Goal: Task Accomplishment & Management: Manage account settings

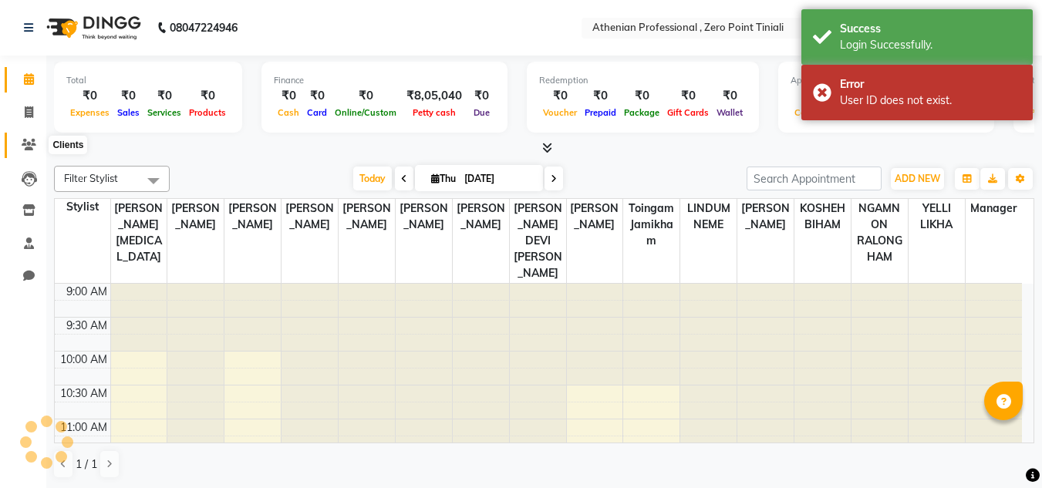
click at [23, 141] on icon at bounding box center [29, 145] width 15 height 12
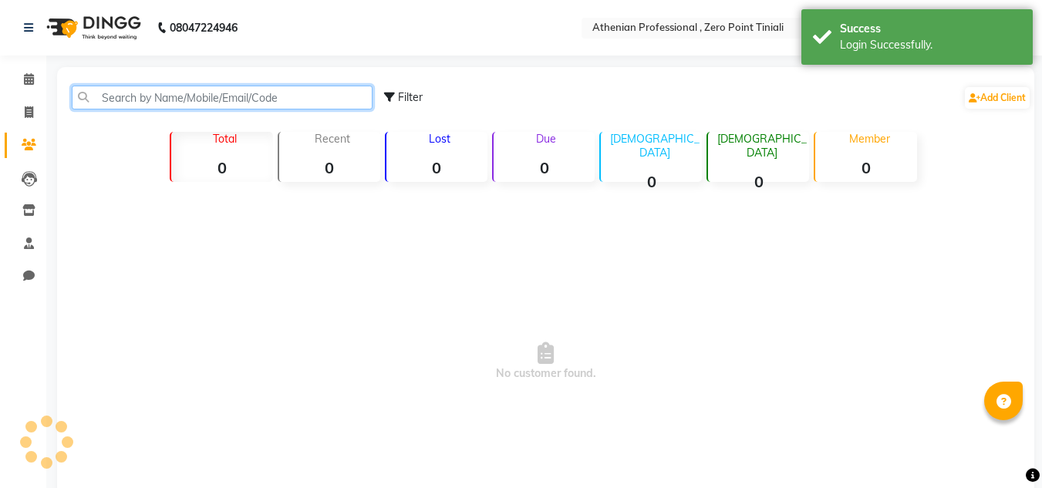
click at [183, 100] on input "text" at bounding box center [222, 98] width 301 height 24
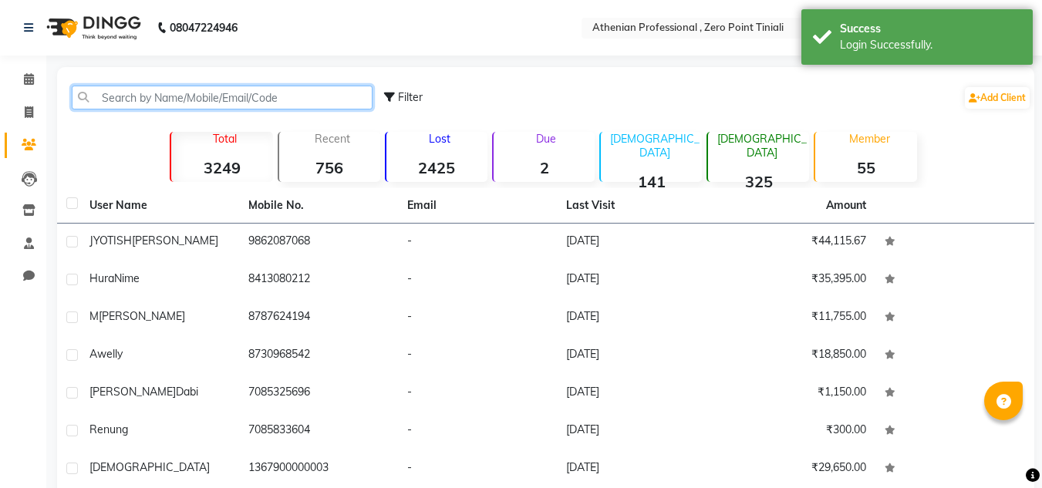
type input "v"
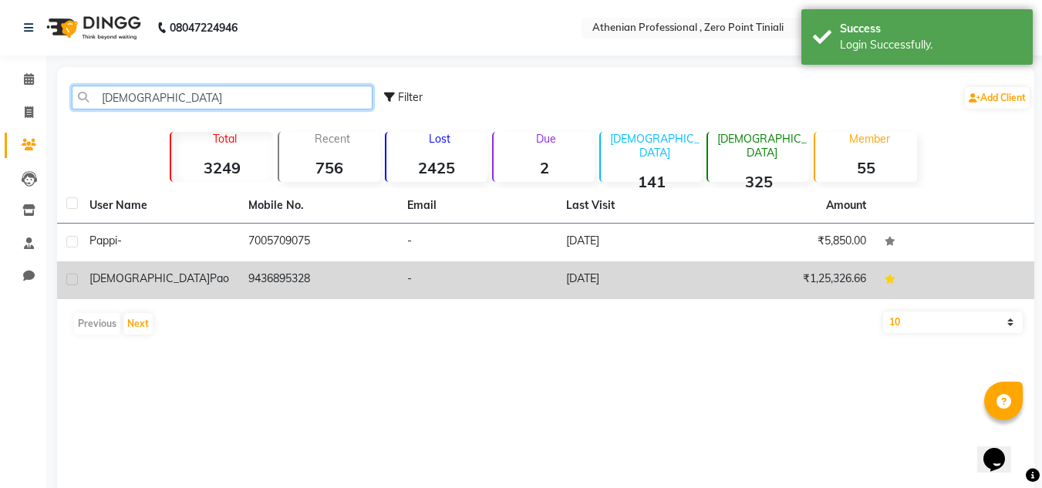
type input "[DEMOGRAPHIC_DATA]"
click at [251, 268] on td "9436895328" at bounding box center [318, 280] width 159 height 38
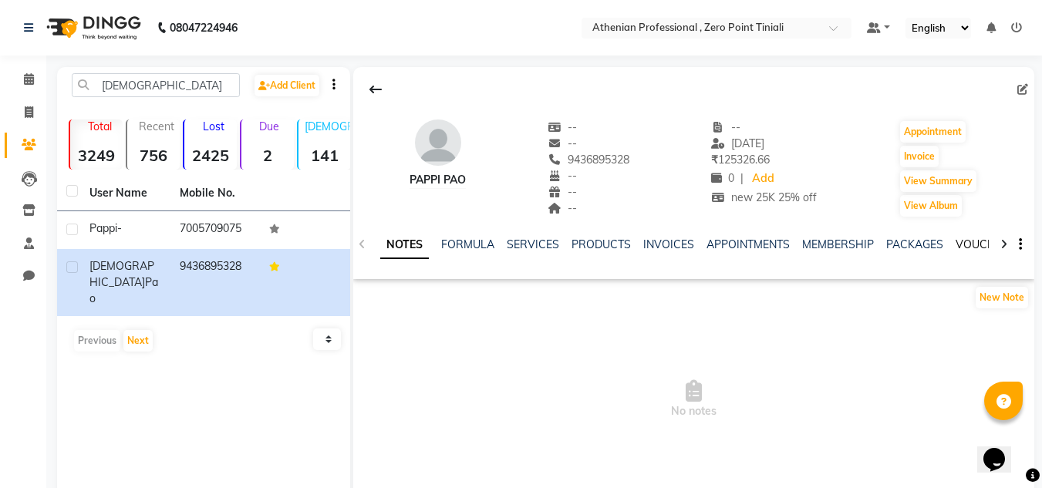
click at [955, 242] on link "VOUCHERS" at bounding box center [985, 245] width 61 height 14
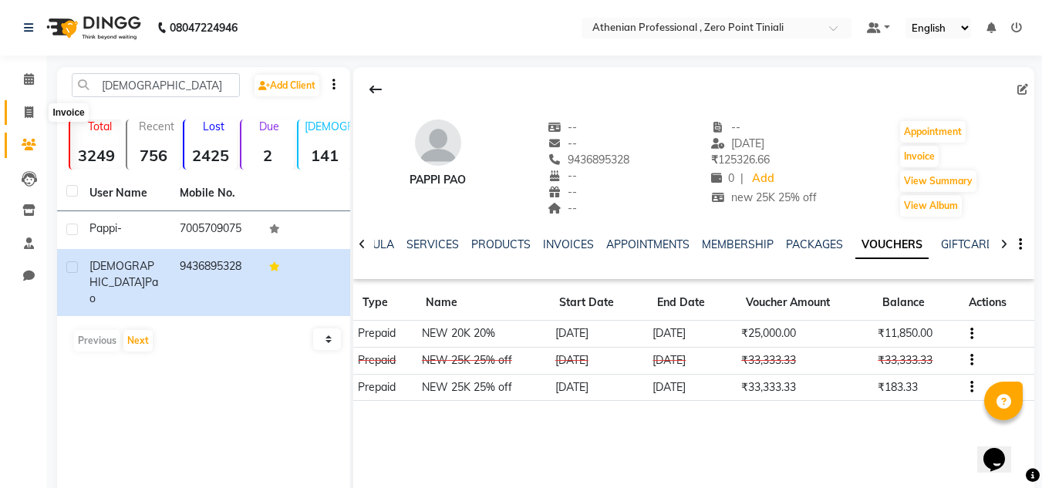
click at [32, 119] on span at bounding box center [28, 113] width 27 height 18
select select "service"
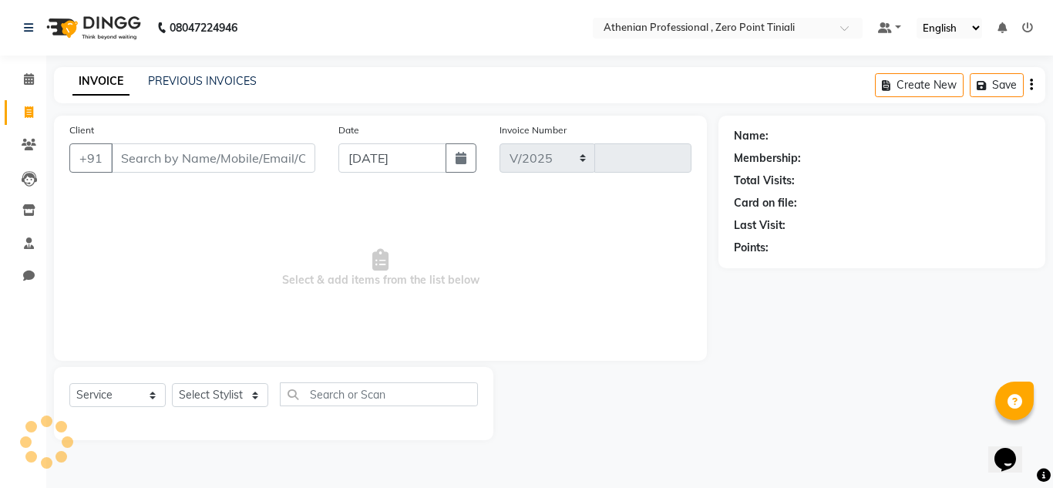
select select "8300"
type input "2316"
click at [31, 83] on icon at bounding box center [29, 79] width 10 height 12
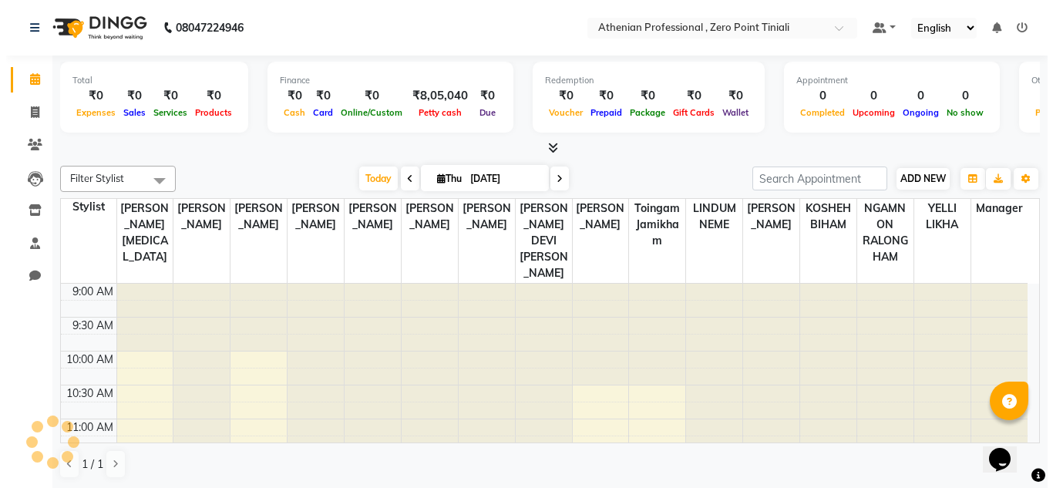
scroll to position [204, 0]
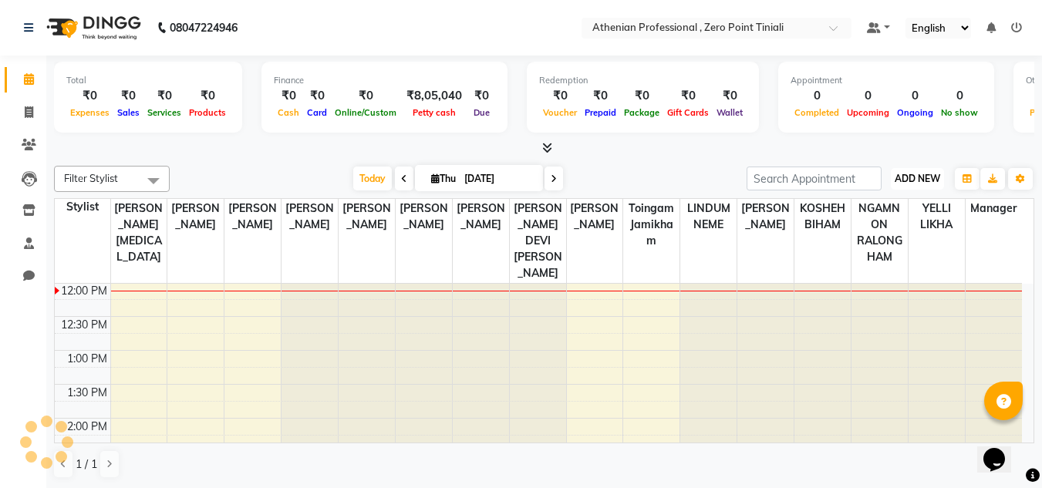
click at [911, 182] on span "ADD NEW" at bounding box center [917, 179] width 45 height 12
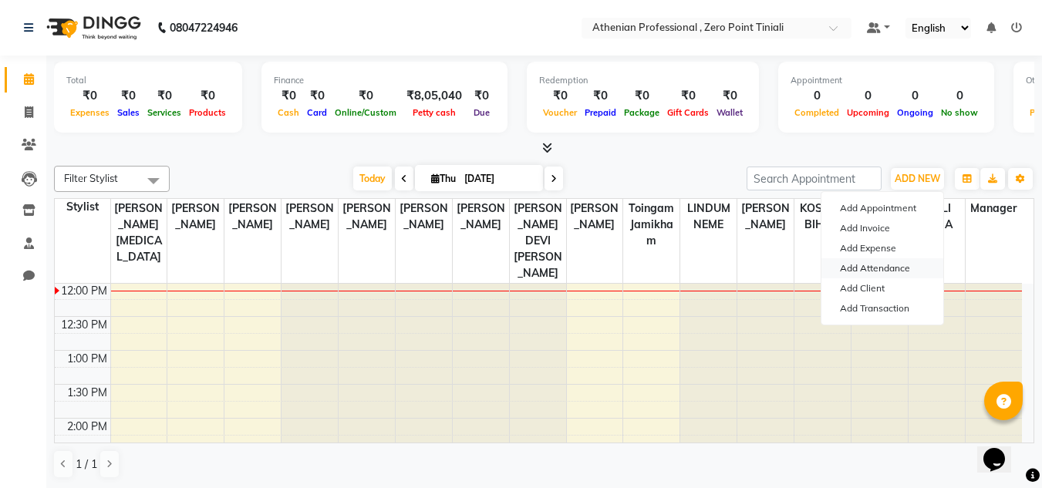
click at [881, 268] on link "Add Attendance" at bounding box center [882, 268] width 122 height 20
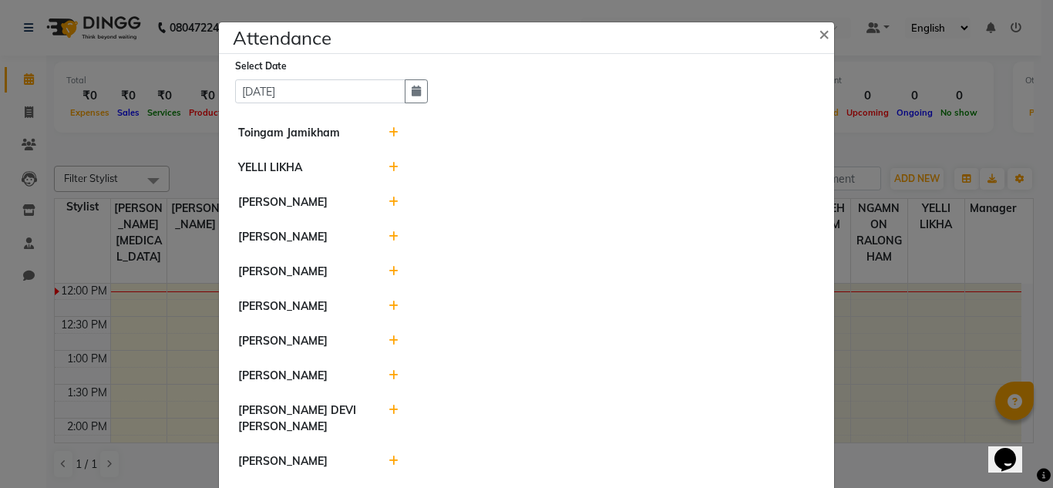
click at [389, 130] on icon at bounding box center [394, 132] width 10 height 11
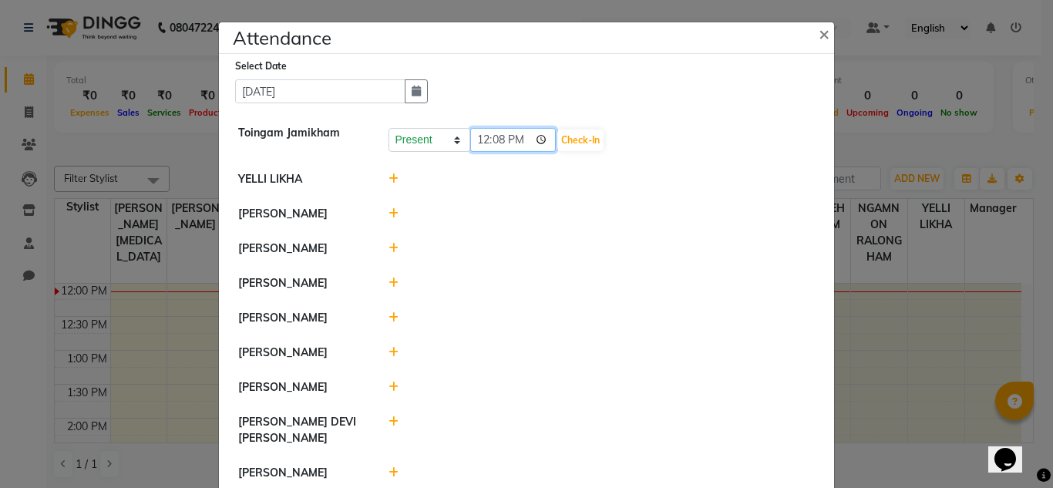
click at [477, 145] on input "12:08" at bounding box center [513, 140] width 86 height 24
type input "09:00"
click at [558, 138] on button "Check-In" at bounding box center [581, 141] width 46 height 22
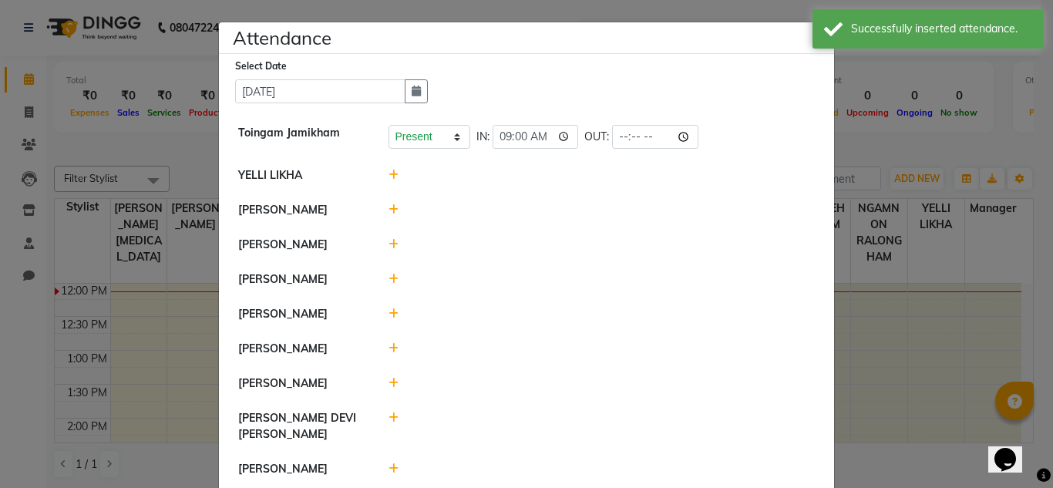
click at [390, 176] on icon at bounding box center [394, 175] width 10 height 11
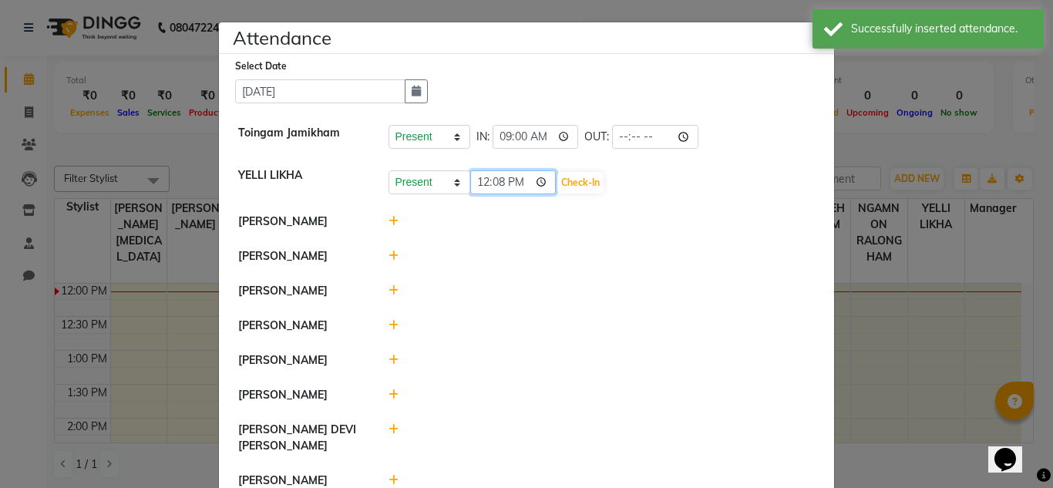
click at [475, 181] on input "12:08" at bounding box center [513, 182] width 86 height 24
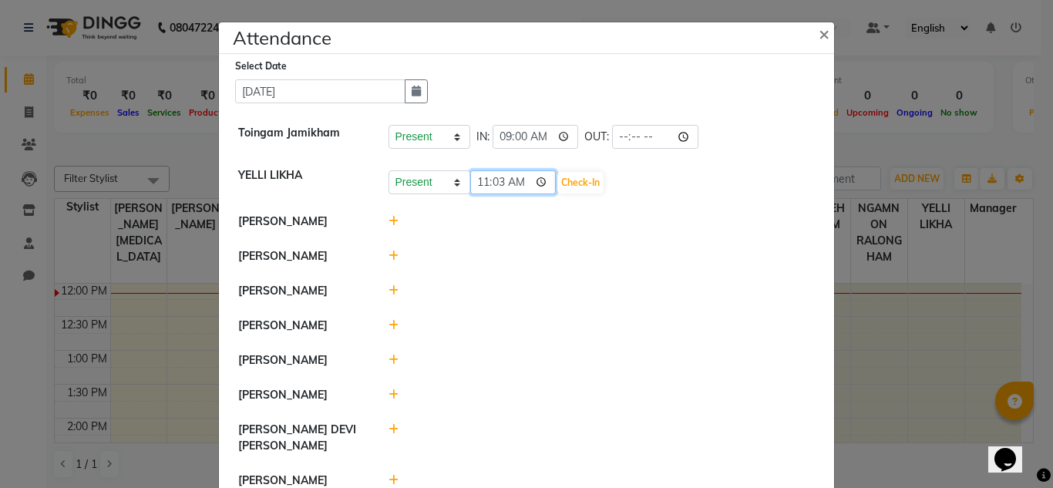
type input "11:38"
click at [558, 180] on button "Check-In" at bounding box center [581, 183] width 46 height 22
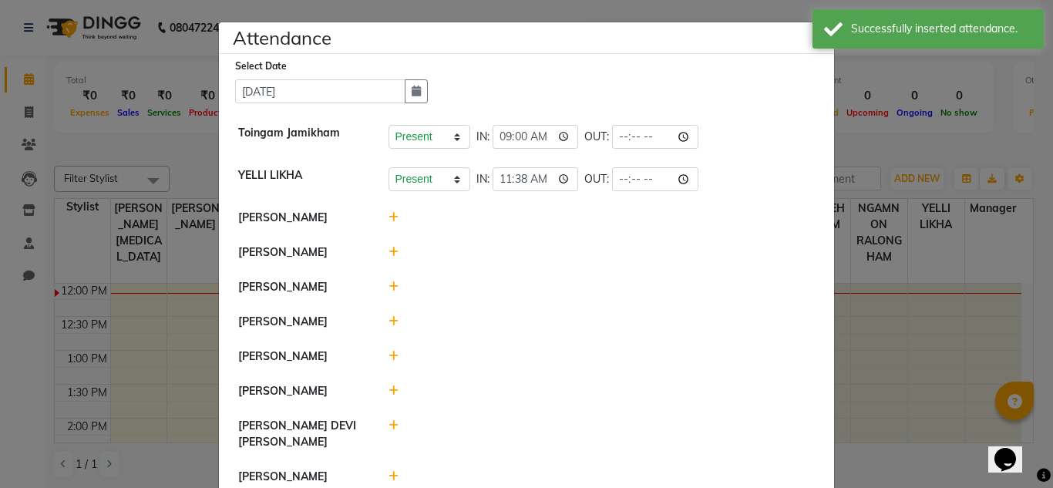
click at [389, 221] on icon at bounding box center [394, 217] width 10 height 11
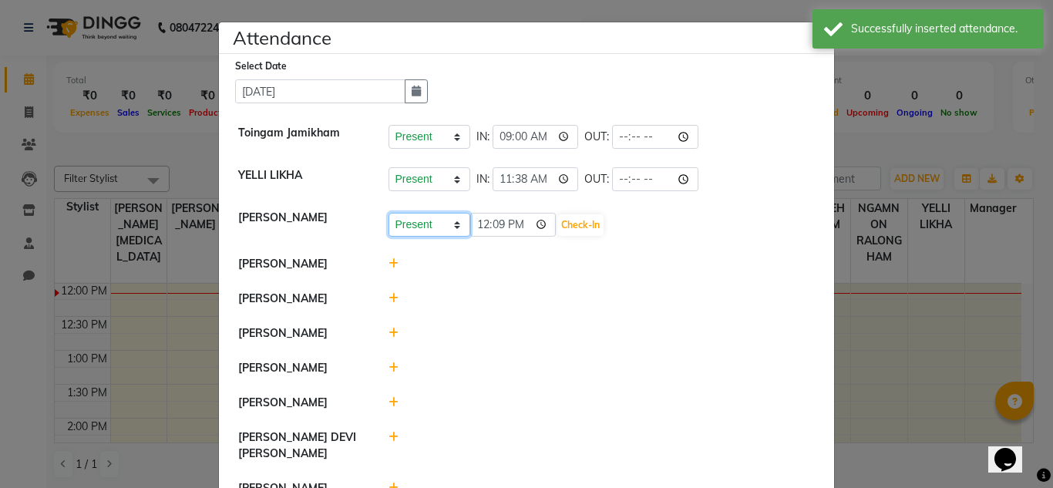
click at [447, 225] on select "Present Absent Late Half Day Weekly Off" at bounding box center [430, 225] width 82 height 24
select select "A"
click at [389, 213] on select "Present Absent Late Half Day Weekly Off" at bounding box center [430, 225] width 82 height 24
click at [487, 228] on button "Save" at bounding box center [487, 225] width 30 height 22
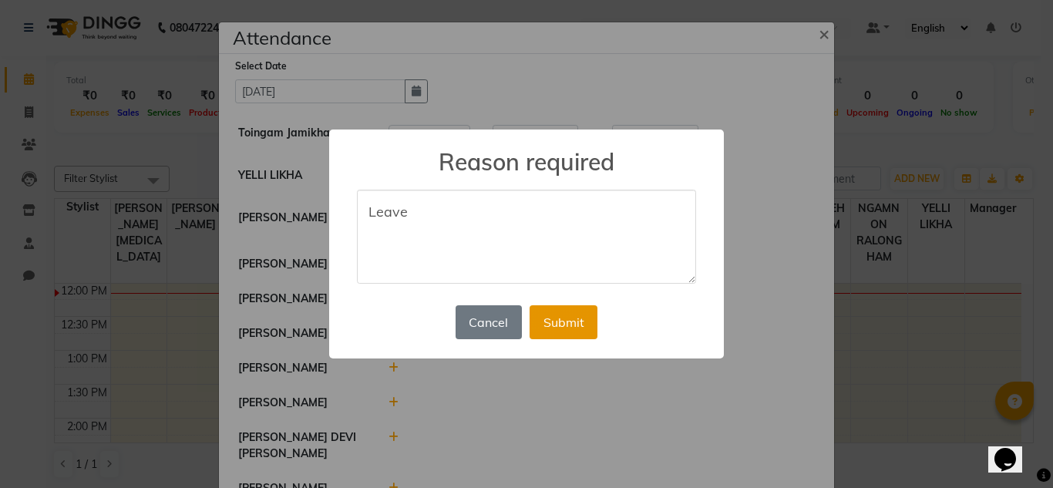
type textarea "Leave"
click at [571, 318] on button "Submit" at bounding box center [564, 322] width 68 height 34
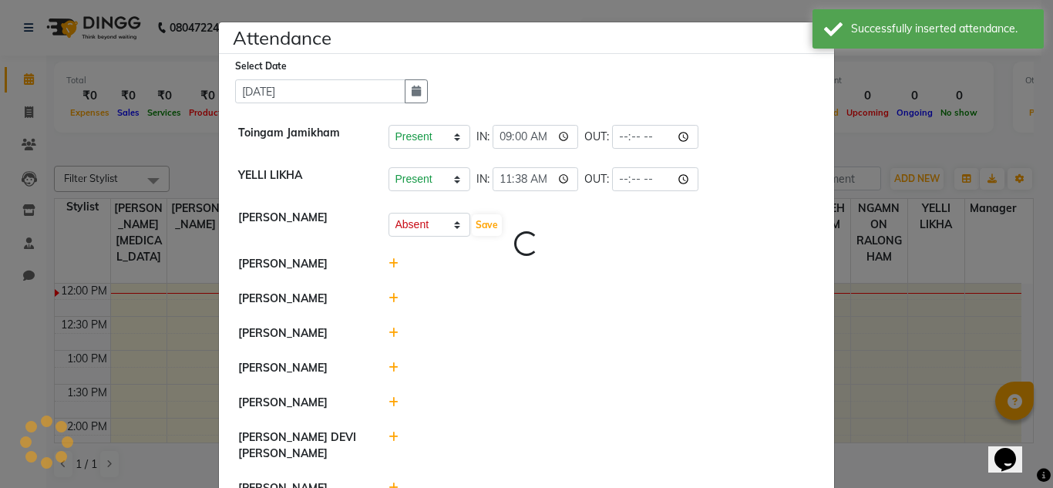
select select "A"
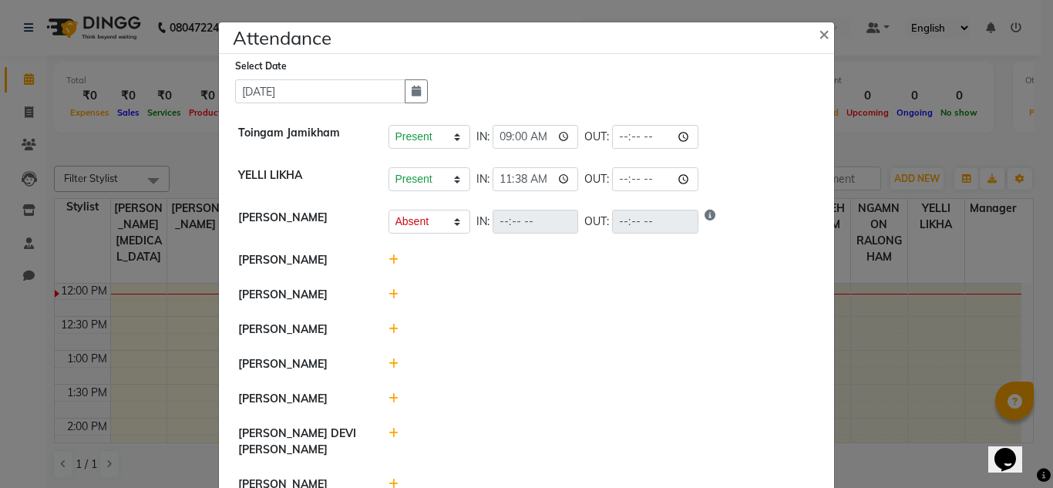
click at [389, 265] on icon at bounding box center [394, 259] width 10 height 11
